Goal: Task Accomplishment & Management: Manage account settings

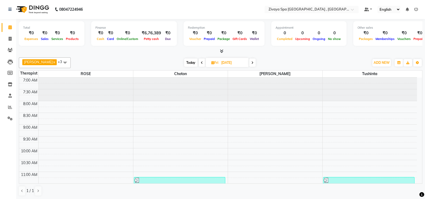
scroll to position [186, 0]
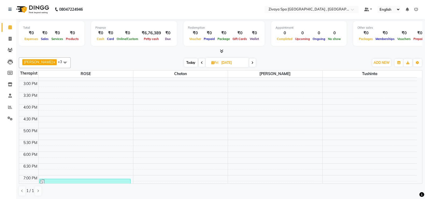
click at [220, 60] on input "[DATE]" at bounding box center [233, 63] width 27 height 8
select select "8"
select select "2025"
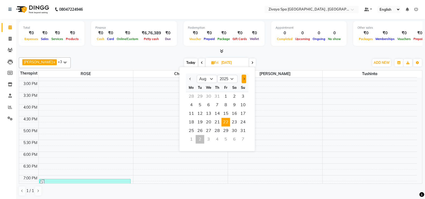
click at [243, 77] on button "Next month" at bounding box center [243, 79] width 5 height 9
select select "9"
click at [199, 95] on span "2" at bounding box center [200, 96] width 9 height 9
type input "02-09-2025"
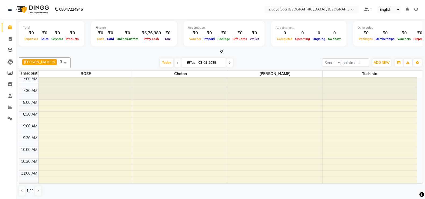
scroll to position [0, 0]
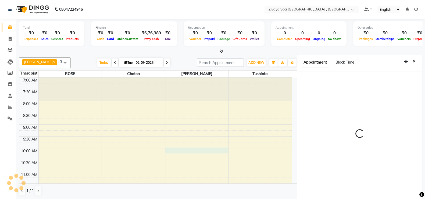
scroll to position [2, 0]
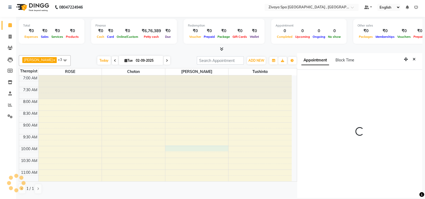
select select "600"
select select "74833"
select select "tentative"
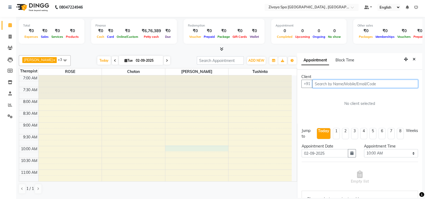
click at [321, 85] on input "text" at bounding box center [365, 84] width 106 height 8
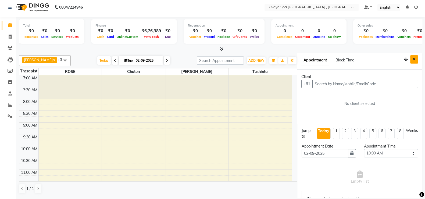
click at [411, 58] on button "Close" at bounding box center [414, 59] width 8 height 8
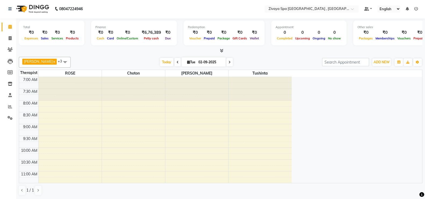
scroll to position [0, 0]
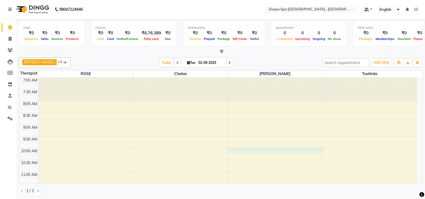
select select "74833"
select select "tentative"
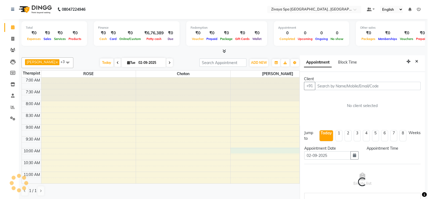
scroll to position [2, 0]
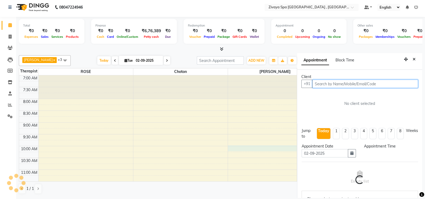
select select "600"
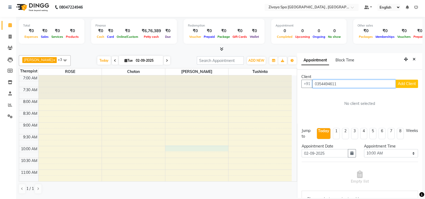
type input "0354494611"
click at [403, 86] on button "Add Client" at bounding box center [407, 84] width 22 height 8
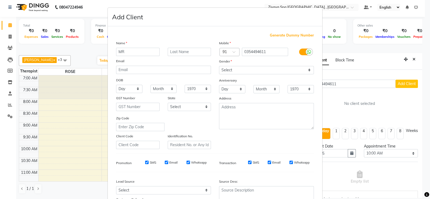
type input "MR"
click at [178, 52] on input "text" at bounding box center [190, 52] width 44 height 8
type input "J"
type input "[DEMOGRAPHIC_DATA]"
click at [306, 70] on select "Select [DEMOGRAPHIC_DATA] [DEMOGRAPHIC_DATA] Other Prefer Not To Say" at bounding box center [266, 70] width 95 height 8
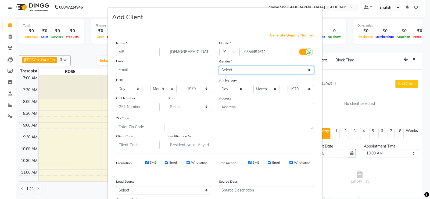
select select "[DEMOGRAPHIC_DATA]"
click at [219, 66] on select "Select [DEMOGRAPHIC_DATA] [DEMOGRAPHIC_DATA] Other Prefer Not To Say" at bounding box center [266, 70] width 95 height 8
click at [421, 155] on ngb-modal-window "Add Client Generate Dummy Number Name [PERSON_NAME] Email DOB Day 01 02 03 04 0…" at bounding box center [215, 99] width 430 height 199
click at [421, 136] on ngb-modal-window "Add Client Generate Dummy Number Name [PERSON_NAME] Email DOB Day 01 02 03 04 0…" at bounding box center [215, 99] width 430 height 199
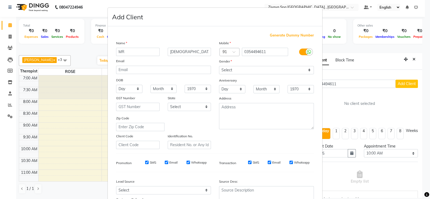
click at [419, 134] on ngb-modal-window "Add Client Generate Dummy Number Name [PERSON_NAME] Email DOB Day 01 02 03 04 0…" at bounding box center [215, 99] width 430 height 199
drag, startPoint x: 418, startPoint y: 134, endPoint x: 427, endPoint y: 164, distance: 30.5
click at [425, 164] on ngb-modal-window "Add Client Generate Dummy Number Name [PERSON_NAME] Email DOB Day 01 02 03 04 0…" at bounding box center [215, 99] width 430 height 199
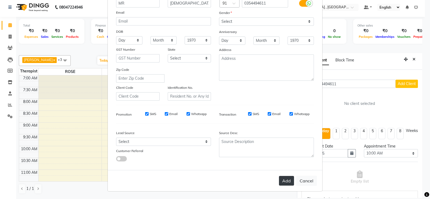
click at [283, 185] on button "Add" at bounding box center [286, 181] width 15 height 10
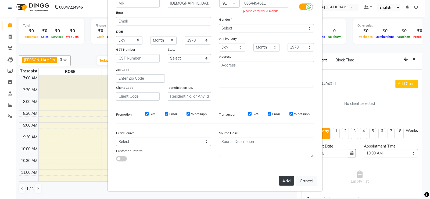
click at [283, 185] on button "Add" at bounding box center [286, 181] width 15 height 10
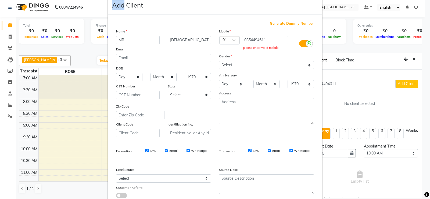
scroll to position [0, 0]
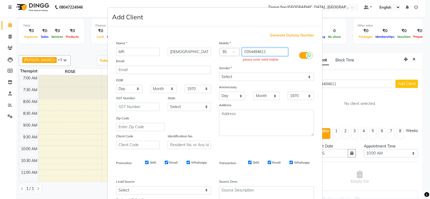
click at [276, 53] on input "0354494611" at bounding box center [265, 52] width 46 height 8
type input "0"
type input "9"
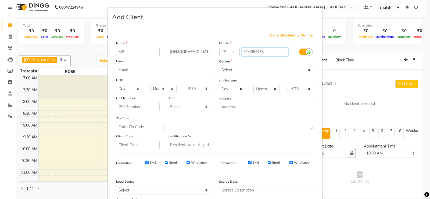
type input "994357465"
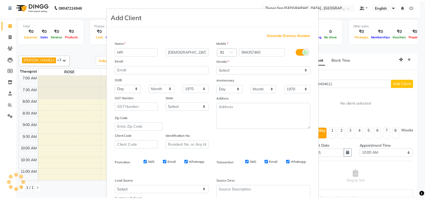
scroll to position [52, 0]
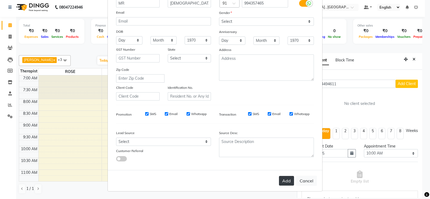
click at [285, 178] on button "Add" at bounding box center [286, 181] width 15 height 10
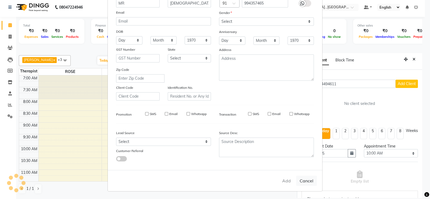
type input "994357465"
select select
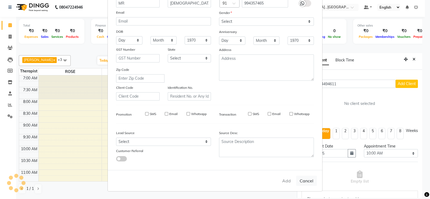
select select
checkbox input "false"
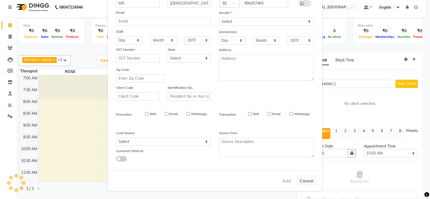
checkbox input "false"
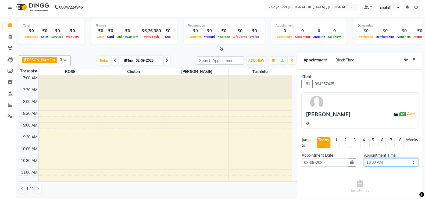
click at [407, 163] on select "Select 08:00 AM 08:15 AM 08:30 AM 08:45 AM 09:00 AM 09:15 AM 09:30 AM 09:45 AM …" at bounding box center [391, 163] width 54 height 8
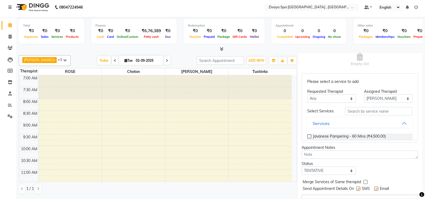
scroll to position [13, 0]
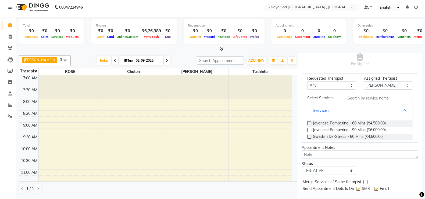
click at [310, 136] on label at bounding box center [309, 137] width 4 height 4
click at [310, 136] on input "checkbox" at bounding box center [308, 137] width 3 height 3
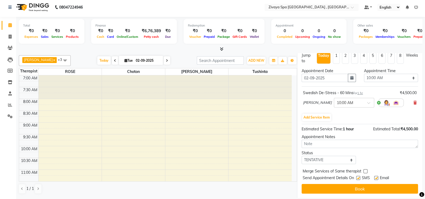
scroll to position [84, 0]
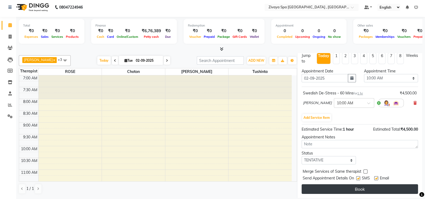
click at [347, 188] on button "Book" at bounding box center [359, 190] width 116 height 10
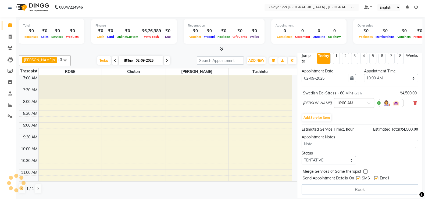
select select "74833"
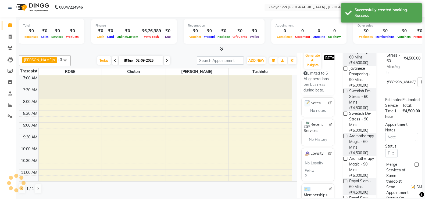
scroll to position [0, 0]
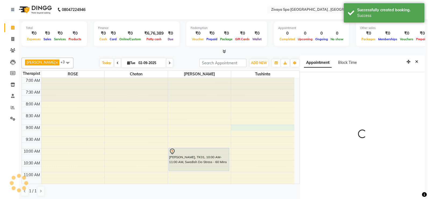
scroll to position [2, 0]
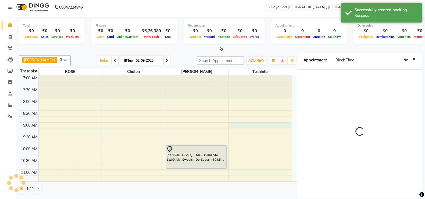
select select "540"
select select "88770"
select select "tentative"
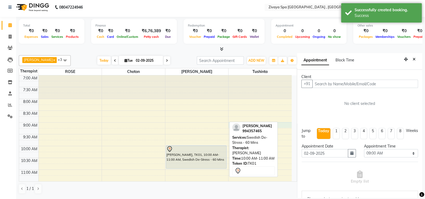
click at [176, 159] on div "[PERSON_NAME], TK01, 10:00 AM-11:00 AM, Swedish De-Stress - 60 Mins" at bounding box center [196, 157] width 60 height 23
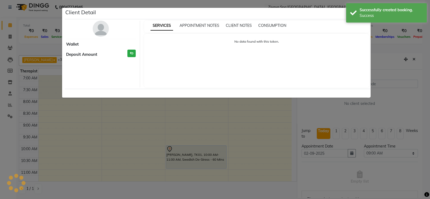
select select "7"
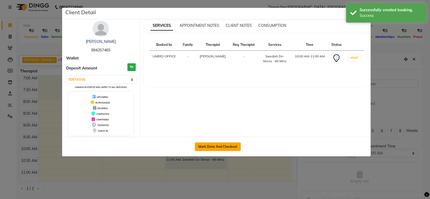
click at [220, 147] on button "Mark Done And Checkout" at bounding box center [218, 147] width 46 height 9
select select "service"
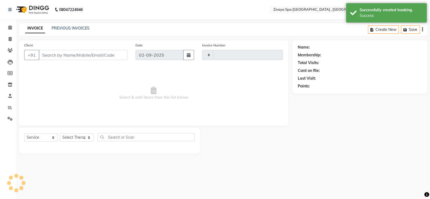
type input "0272"
select select "6505"
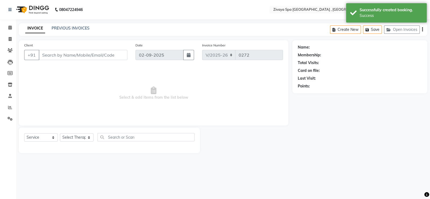
type input "994357465"
select select "74833"
